Goal: Obtain resource: Download file/media

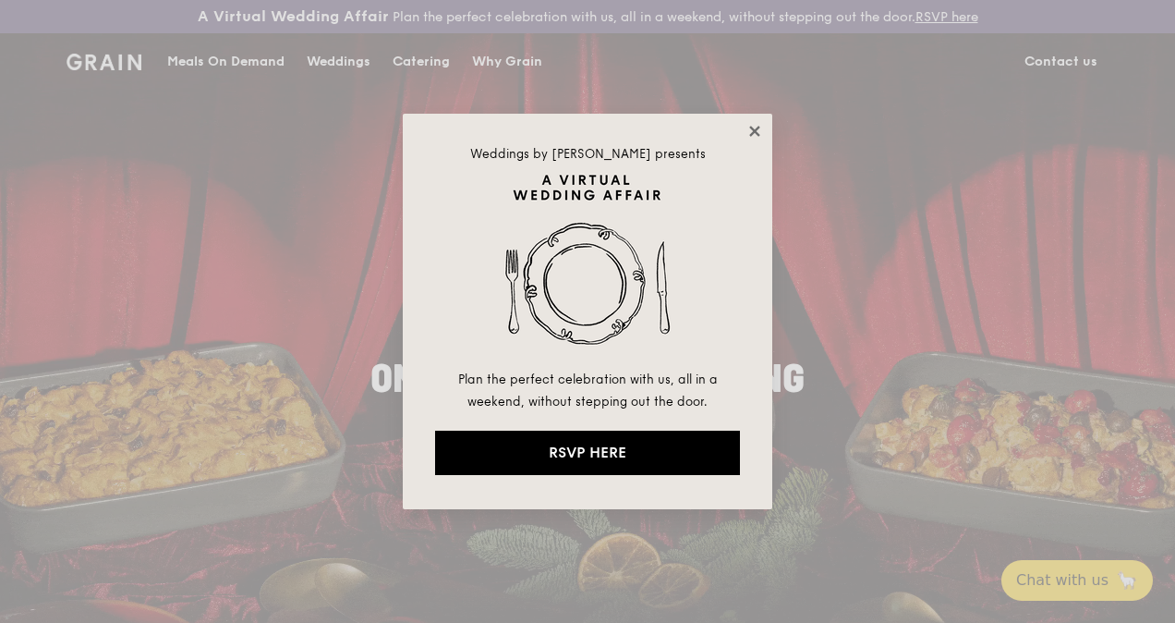
click at [758, 123] on icon at bounding box center [755, 131] width 17 height 17
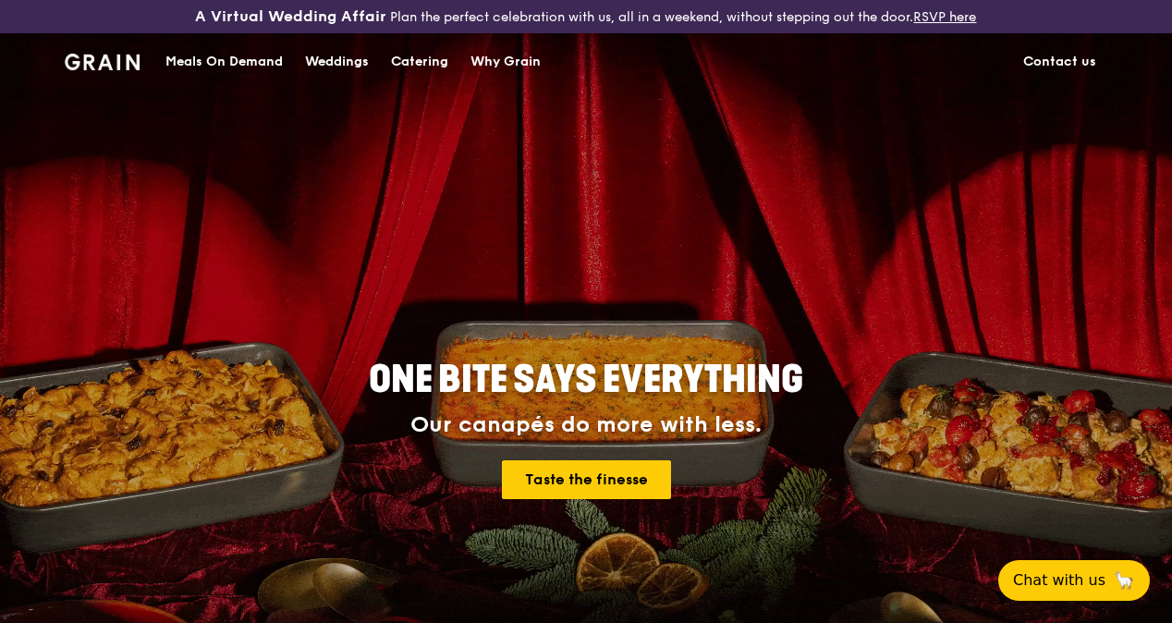
click at [425, 76] on div "Catering" at bounding box center [419, 61] width 57 height 55
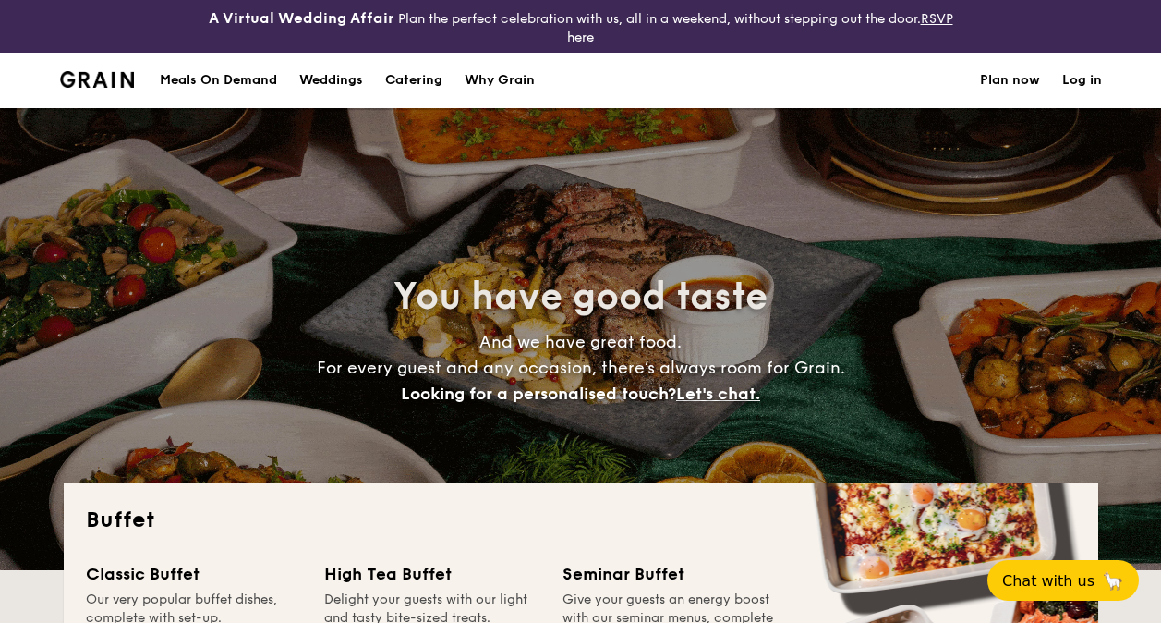
select select
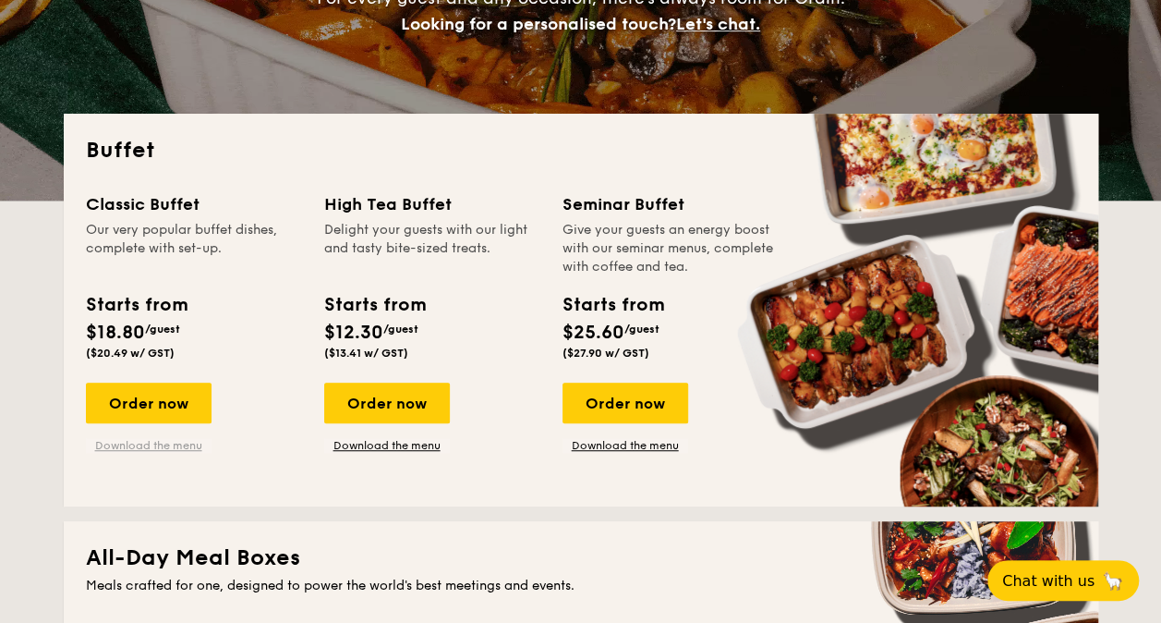
click at [188, 442] on link "Download the menu" at bounding box center [149, 445] width 126 height 15
click at [185, 444] on link "Download the menu" at bounding box center [149, 445] width 126 height 15
